Goal: Task Accomplishment & Management: Complete application form

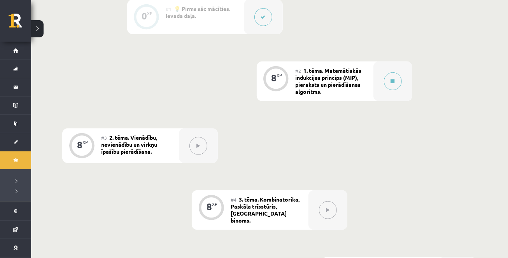
scroll to position [210, 0]
click at [395, 82] on button at bounding box center [393, 81] width 18 height 18
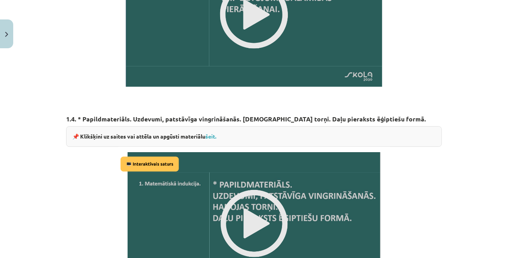
scroll to position [971, 0]
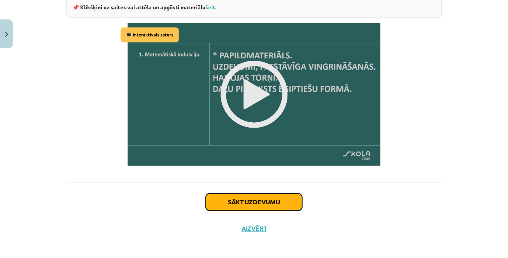
click at [241, 203] on button "Sākt uzdevumu" at bounding box center [254, 201] width 96 height 17
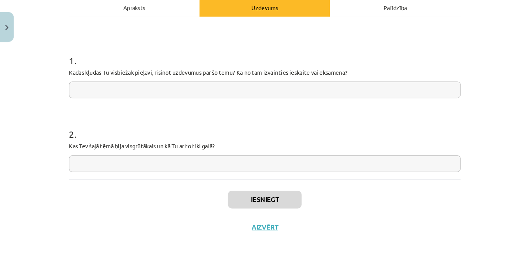
scroll to position [210, 0]
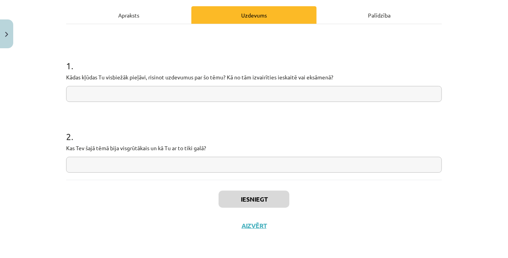
click at [125, 19] on div "Apraksts" at bounding box center [128, 14] width 125 height 17
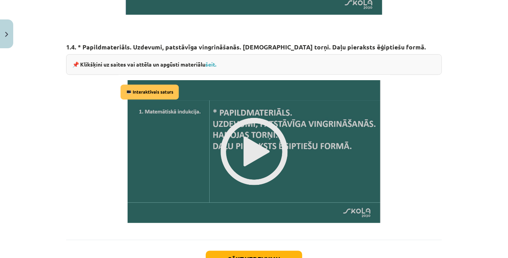
scroll to position [915, 0]
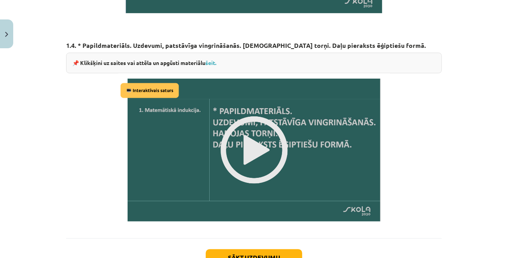
click at [250, 147] on img at bounding box center [254, 149] width 272 height 153
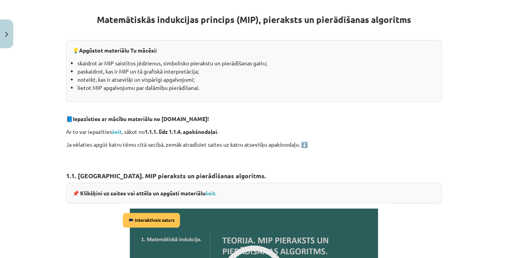
scroll to position [311, 0]
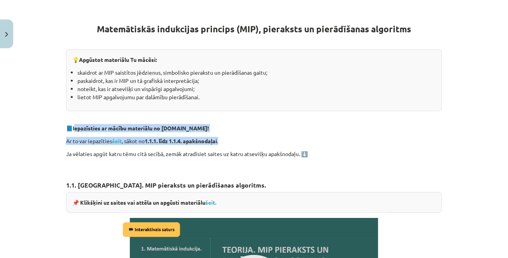
drag, startPoint x: 75, startPoint y: 128, endPoint x: 233, endPoint y: 138, distance: 158.2
copy div "epazīsties ar mācību materiālu no [DOMAIN_NAME]! Ar to var iepazīties šeit , sā…"
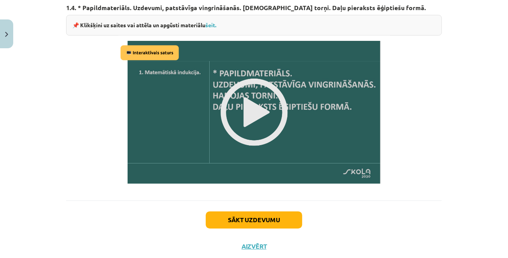
scroll to position [971, 0]
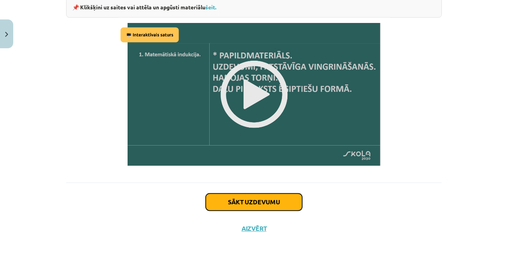
click at [251, 202] on button "Sākt uzdevumu" at bounding box center [254, 201] width 96 height 17
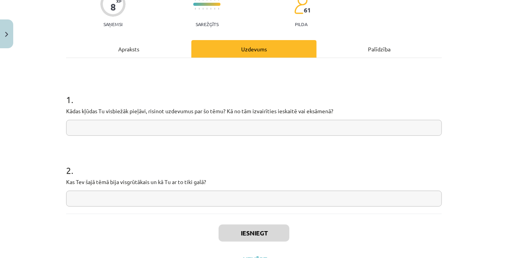
scroll to position [97, 0]
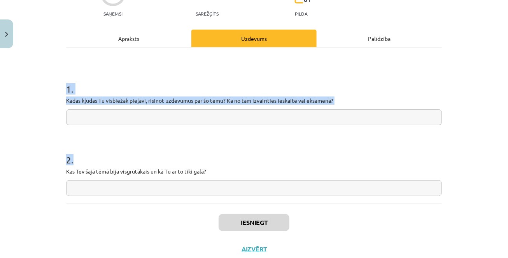
drag, startPoint x: 67, startPoint y: 89, endPoint x: 229, endPoint y: 184, distance: 187.5
click at [229, 184] on form "1 . Kādas kļūdas Tu visbiežāk pieļāvi, risinot uzdevumus par šo tēmu? Kā no tām…" at bounding box center [254, 133] width 376 height 126
copy form "1 . Kādas kļūdas Tu visbiežāk pieļāvi, risinot uzdevumus par šo tēmu? Kā no tām…"
click at [160, 119] on input "text" at bounding box center [254, 117] width 376 height 16
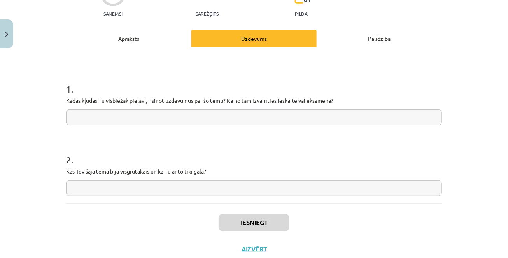
paste input "**********"
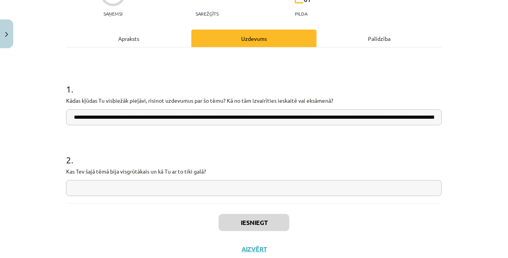
scroll to position [0, 144]
type input "**********"
click at [128, 181] on input "text" at bounding box center [254, 188] width 376 height 16
paste input "**********"
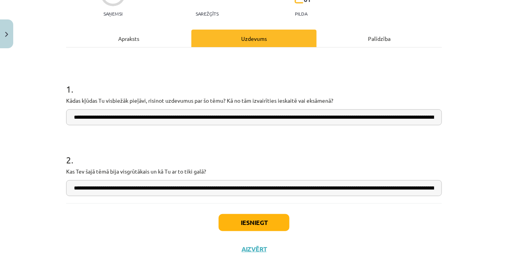
click at [187, 190] on input "**********" at bounding box center [254, 188] width 376 height 16
type input "**********"
click at [233, 219] on button "Iesniegt" at bounding box center [254, 222] width 71 height 17
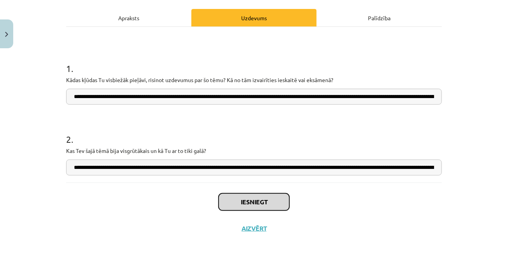
scroll to position [121, 0]
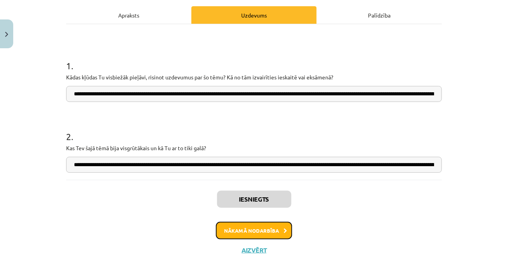
click at [254, 232] on button "Nākamā nodarbība" at bounding box center [254, 231] width 76 height 18
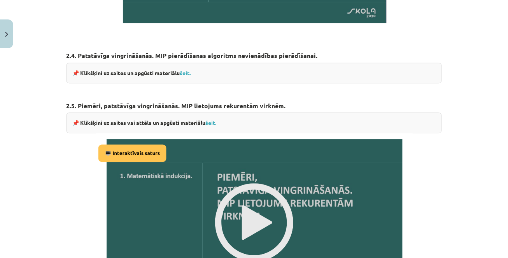
scroll to position [1030, 0]
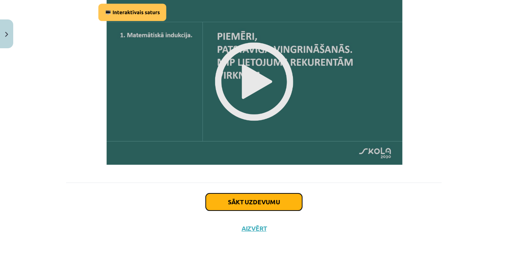
click at [247, 196] on button "Sākt uzdevumu" at bounding box center [254, 201] width 96 height 17
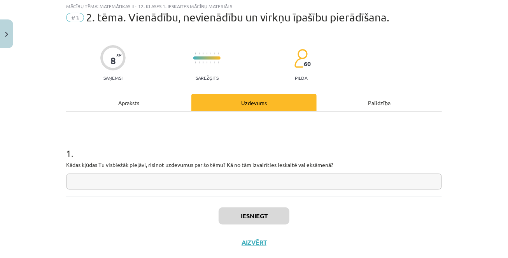
scroll to position [19, 0]
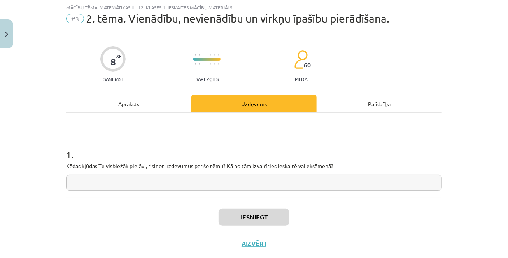
click at [115, 102] on div "Apraksts" at bounding box center [128, 103] width 125 height 17
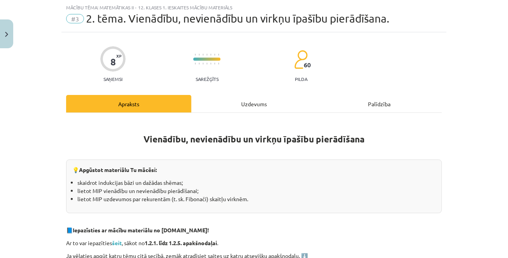
click at [258, 100] on div "Uzdevums" at bounding box center [253, 103] width 125 height 17
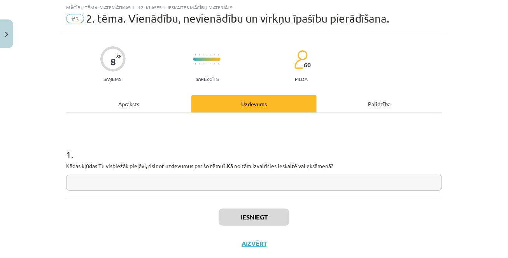
click at [122, 105] on div "Apraksts" at bounding box center [128, 103] width 125 height 17
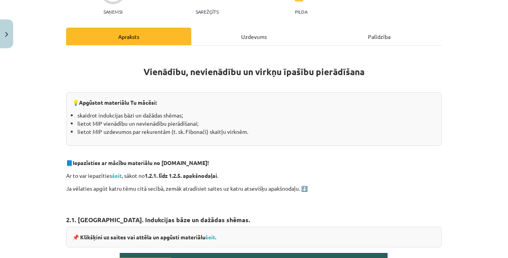
scroll to position [93, 0]
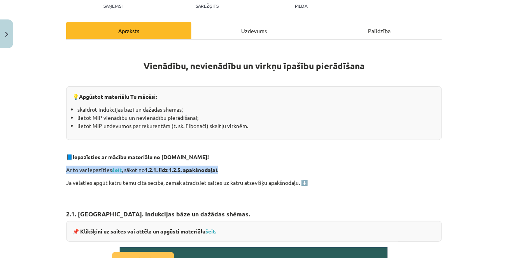
drag, startPoint x: 66, startPoint y: 168, endPoint x: 245, endPoint y: 172, distance: 178.1
click at [245, 172] on p "Ar to var iepazīties šeit , sākot no 1.2.1. līdz 1.2.5. apakšnodaļai ." at bounding box center [254, 170] width 376 height 8
copy p "Ar to var iepazīties šeit , sākot no 1.2.1. līdz 1.2.5. apakšnodaļai ."
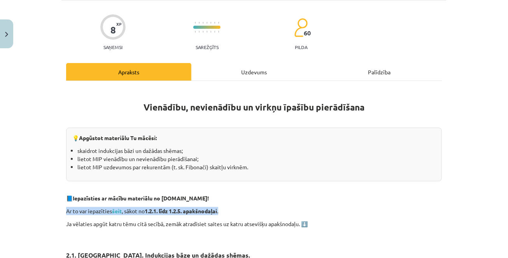
scroll to position [51, 0]
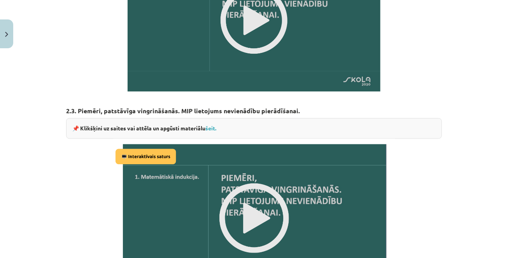
click at [267, 113] on h3 "2.3. Piemēri, patstāvīga vingrināšanās. MIP lietojums nevienādību pierādīšanai." at bounding box center [254, 108] width 376 height 14
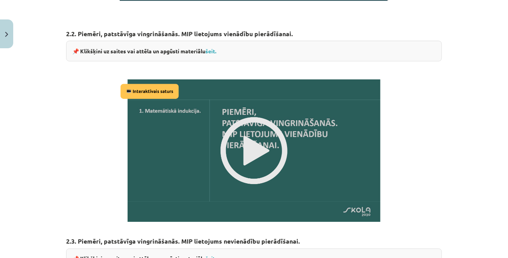
scroll to position [479, 0]
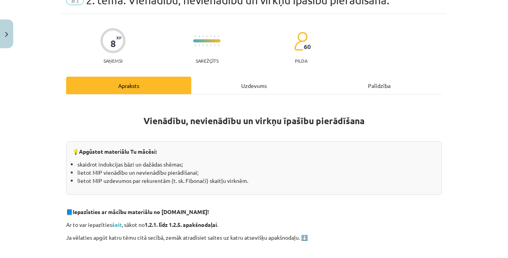
click at [252, 91] on div "Uzdevums" at bounding box center [253, 85] width 125 height 17
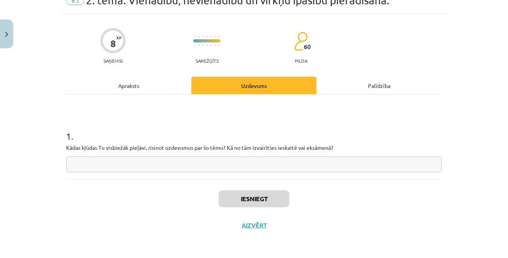
scroll to position [19, 0]
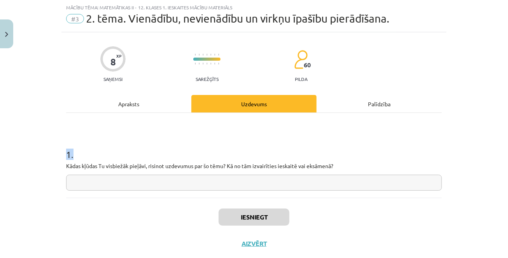
drag, startPoint x: 68, startPoint y: 152, endPoint x: 350, endPoint y: 175, distance: 283.1
click at [350, 175] on div "1 . Kādas kļūdas Tu visbiežāk pieļāvi, risinot uzdevumus par šo tēmu? Kā no tām…" at bounding box center [254, 162] width 376 height 55
copy h1 "1 ."
click at [142, 135] on h1 "1 ." at bounding box center [254, 147] width 376 height 24
click at [137, 103] on div "Apraksts" at bounding box center [128, 103] width 125 height 17
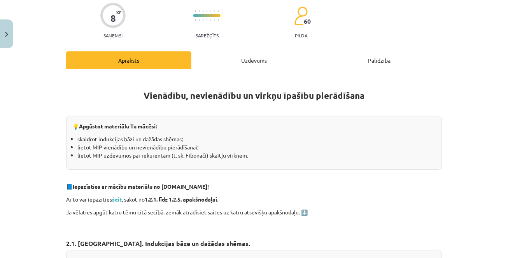
scroll to position [67, 0]
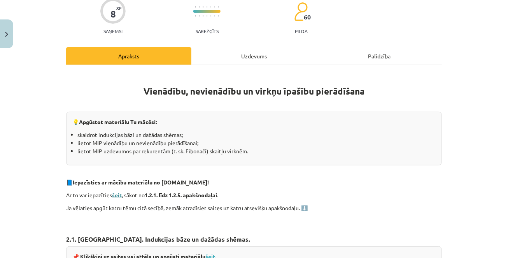
click at [120, 197] on strong "šeit" at bounding box center [117, 194] width 10 height 7
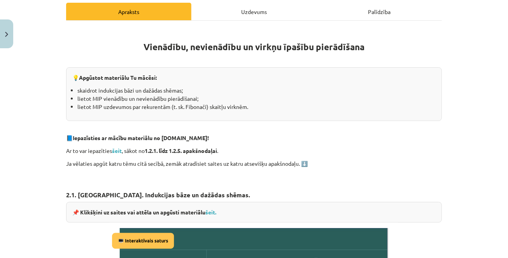
scroll to position [0, 0]
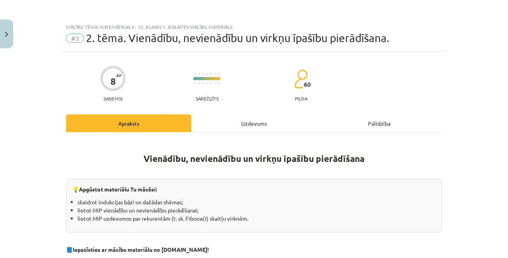
click at [259, 129] on div "Uzdevums" at bounding box center [253, 122] width 125 height 17
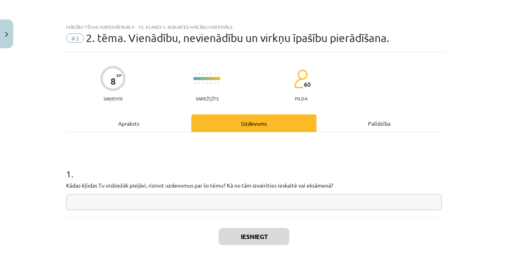
scroll to position [19, 0]
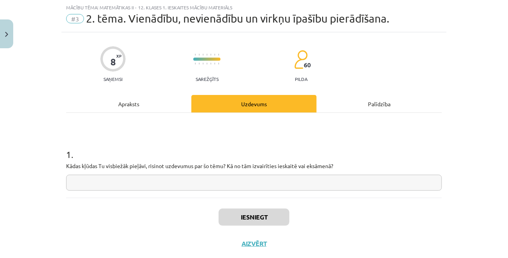
click at [204, 179] on input "text" at bounding box center [254, 183] width 376 height 16
paste input "**********"
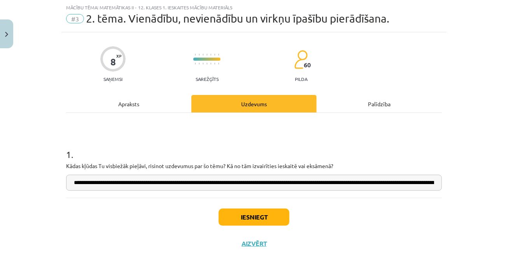
scroll to position [0, 108]
type input "**********"
click at [231, 214] on button "Iesniegt" at bounding box center [254, 216] width 71 height 17
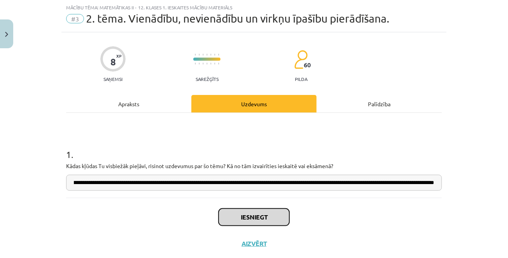
scroll to position [0, 108]
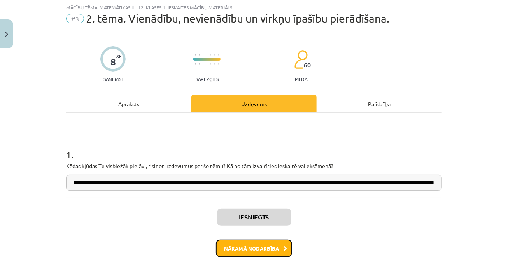
click at [250, 247] on button "Nākamā nodarbība" at bounding box center [254, 249] width 76 height 18
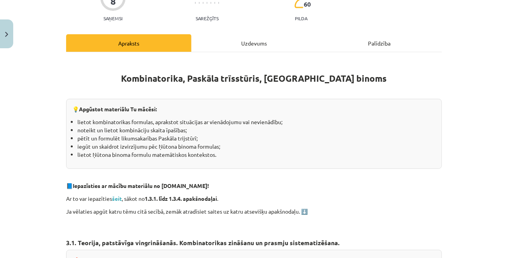
scroll to position [50, 0]
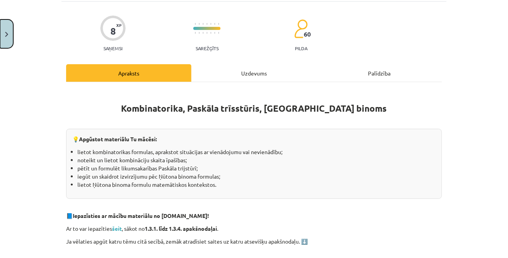
click at [9, 38] on button "Close" at bounding box center [6, 33] width 13 height 29
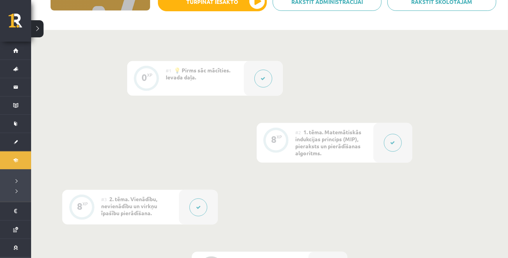
scroll to position [148, 0]
click at [386, 139] on button at bounding box center [393, 143] width 18 height 18
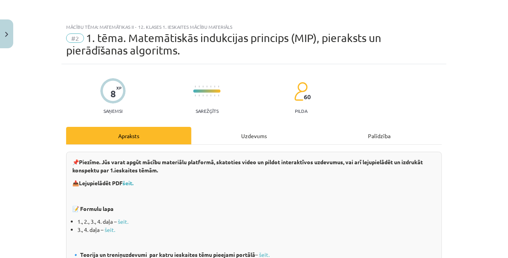
click at [275, 137] on div "Uzdevums" at bounding box center [253, 135] width 125 height 17
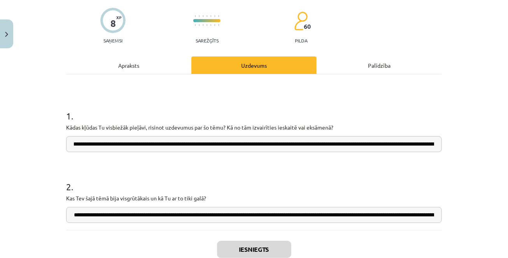
scroll to position [0, 0]
click at [121, 66] on div "Apraksts" at bounding box center [128, 64] width 125 height 17
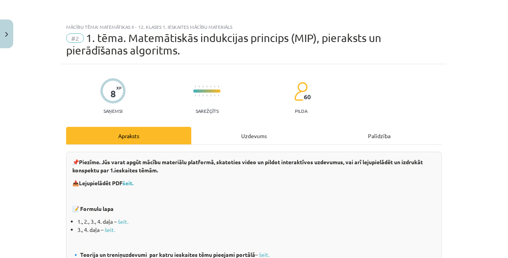
click at [247, 138] on div "Uzdevums" at bounding box center [253, 135] width 125 height 17
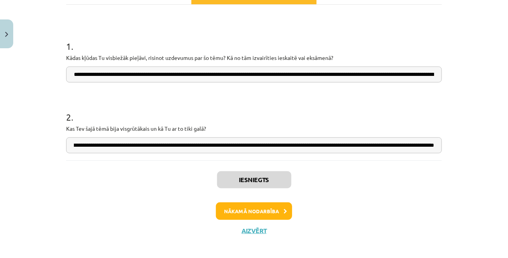
scroll to position [145, 0]
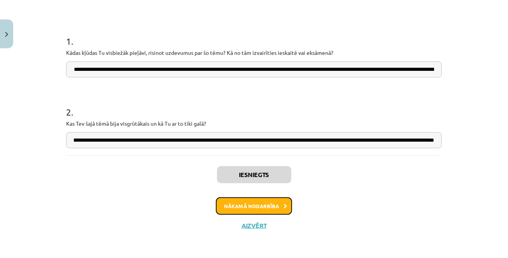
click at [236, 204] on button "Nākamā nodarbība" at bounding box center [254, 206] width 76 height 18
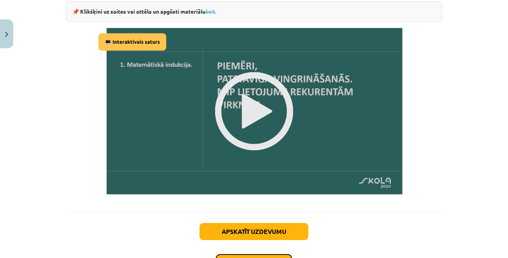
scroll to position [1054, 0]
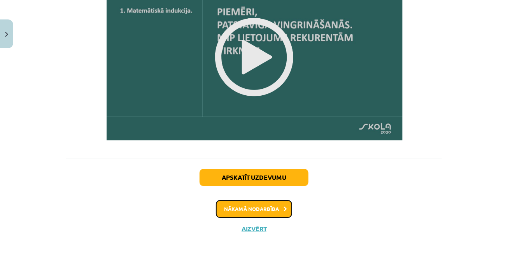
click at [238, 206] on button "Nākamā nodarbība" at bounding box center [254, 209] width 76 height 18
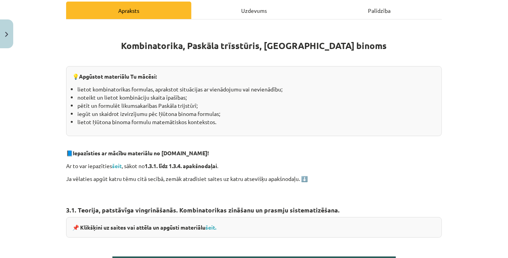
scroll to position [113, 0]
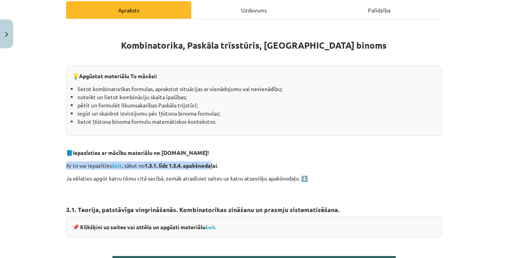
drag, startPoint x: 67, startPoint y: 163, endPoint x: 213, endPoint y: 163, distance: 145.8
click at [215, 163] on p "Ar to var iepazīties šeit , sākot no 1.3.1. līdz 1.3.4. apakšnodaļai ." at bounding box center [254, 165] width 376 height 8
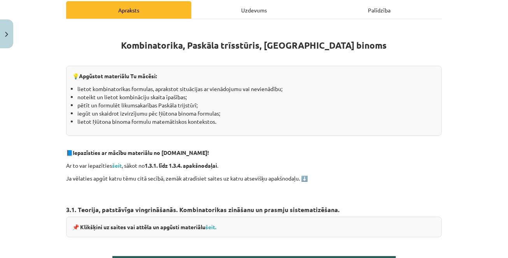
click at [107, 154] on strong "Iepazīsties ar mācību materiālu no [DOMAIN_NAME]!" at bounding box center [141, 152] width 136 height 7
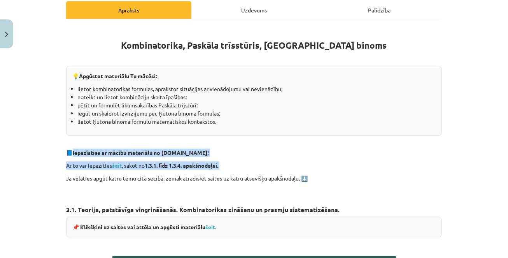
drag, startPoint x: 73, startPoint y: 152, endPoint x: 254, endPoint y: 171, distance: 181.8
copy div "Iepazīsties ar mācību materiālu no [DOMAIN_NAME]! Ar to var iepazīties šeit , s…"
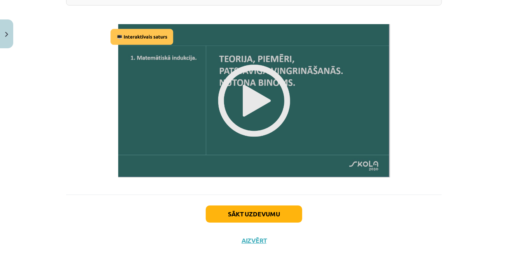
scroll to position [1034, 0]
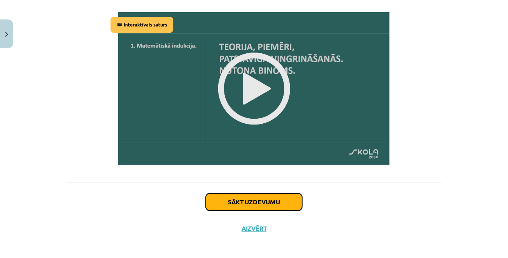
click at [238, 199] on button "Sākt uzdevumu" at bounding box center [254, 201] width 96 height 17
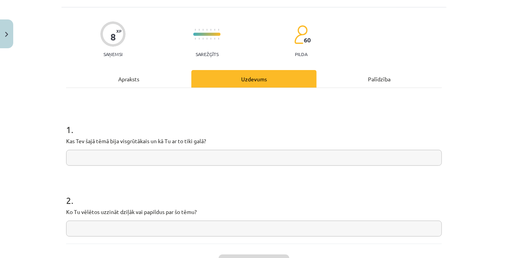
scroll to position [52, 0]
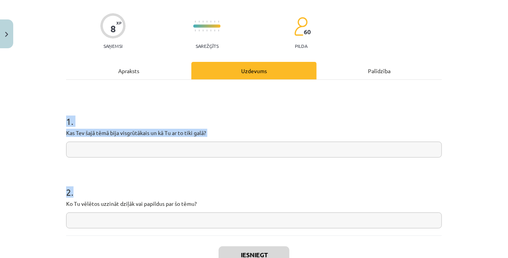
drag, startPoint x: 66, startPoint y: 120, endPoint x: 227, endPoint y: 208, distance: 183.2
click at [227, 208] on div "8 XP Saņemsi Sarežģīts 60 pilda Apraksts Uzdevums Palīdzība 1 . Kas Tev šajā tē…" at bounding box center [253, 146] width 385 height 295
copy form "1 . Kas Tev šajā tēmā bija visgrūtākais un kā Tu ar to tiki galā? 2 ."
click at [144, 91] on div "1 . Kas Tev šajā tēmā bija visgrūtākais un kā Tu ar to tiki galā? 2 . Ko Tu vēl…" at bounding box center [254, 158] width 376 height 156
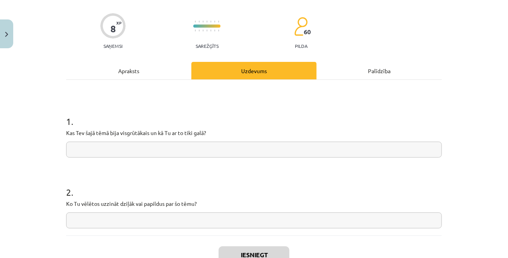
click at [134, 70] on div "Apraksts" at bounding box center [128, 70] width 125 height 17
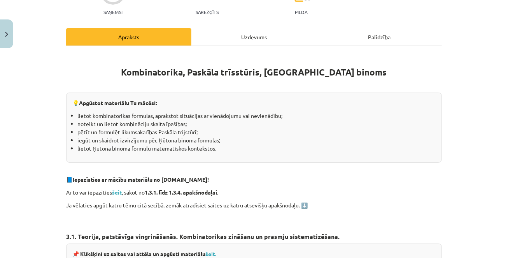
scroll to position [86, 0]
click at [236, 38] on div "Uzdevums" at bounding box center [253, 36] width 125 height 17
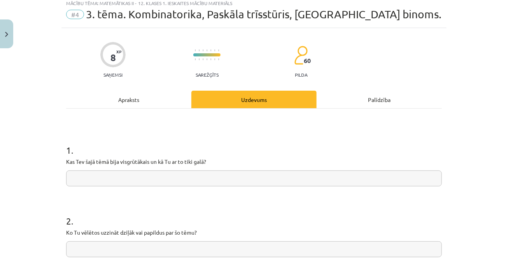
scroll to position [19, 0]
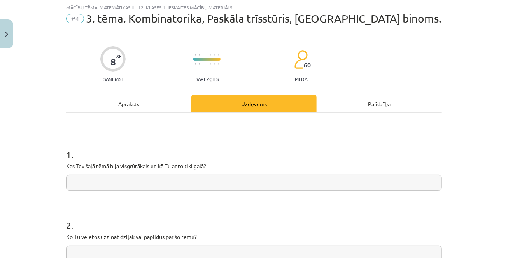
click at [147, 187] on input "text" at bounding box center [254, 183] width 376 height 16
paste input "**********"
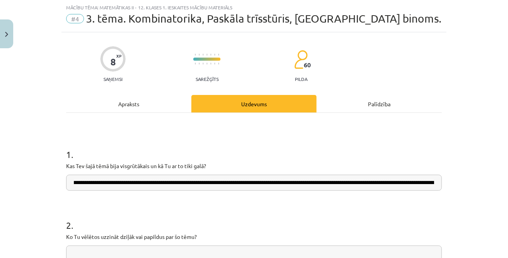
scroll to position [0, 0]
type input "**********"
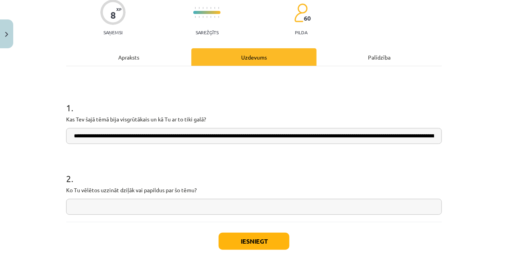
scroll to position [86, 0]
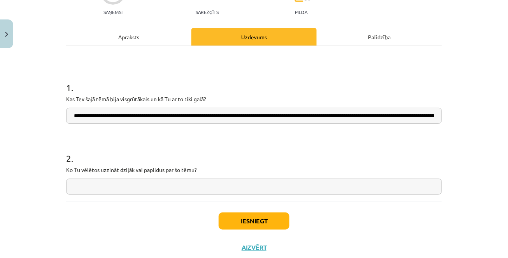
click at [186, 184] on input "text" at bounding box center [254, 186] width 376 height 16
paste input "**********"
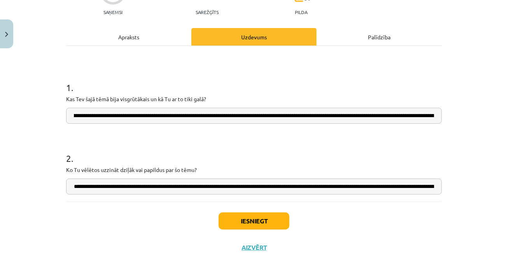
scroll to position [0, 8]
type input "**********"
click at [259, 227] on button "Iesniegt" at bounding box center [254, 220] width 71 height 17
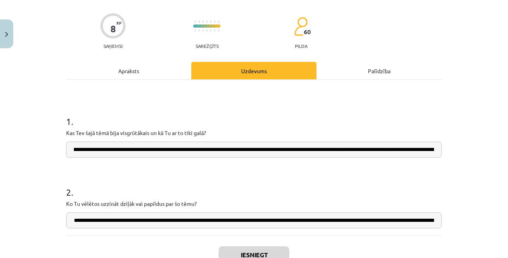
scroll to position [133, 0]
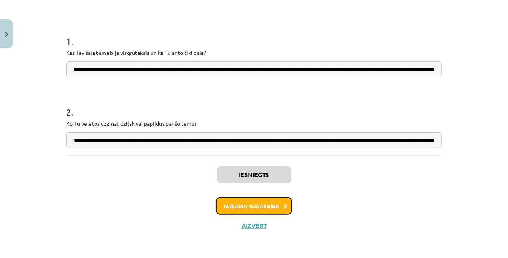
click at [266, 203] on button "Nākamā nodarbība" at bounding box center [254, 206] width 76 height 18
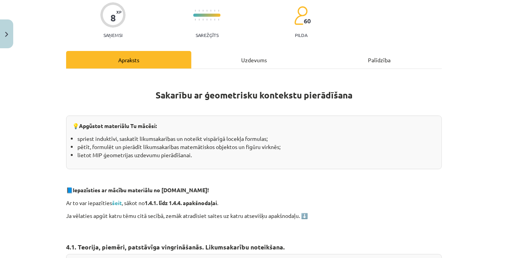
scroll to position [0, 0]
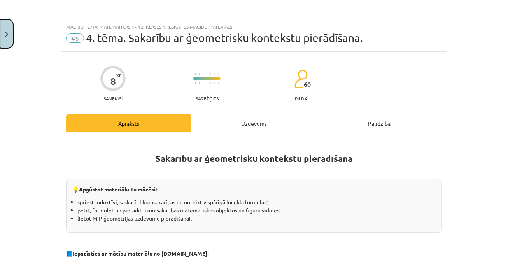
click at [7, 28] on button "Close" at bounding box center [6, 33] width 13 height 29
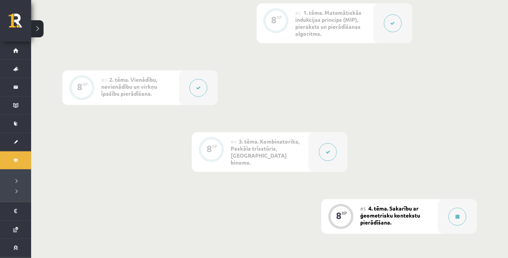
scroll to position [269, 0]
